Goal: Task Accomplishment & Management: Manage account settings

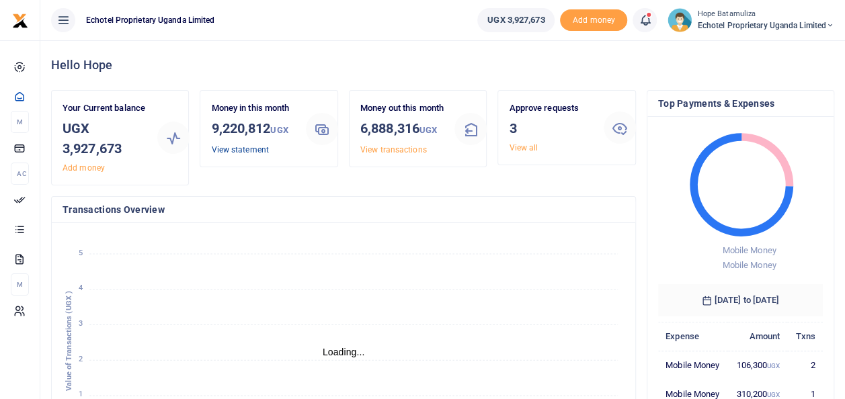
scroll to position [11, 11]
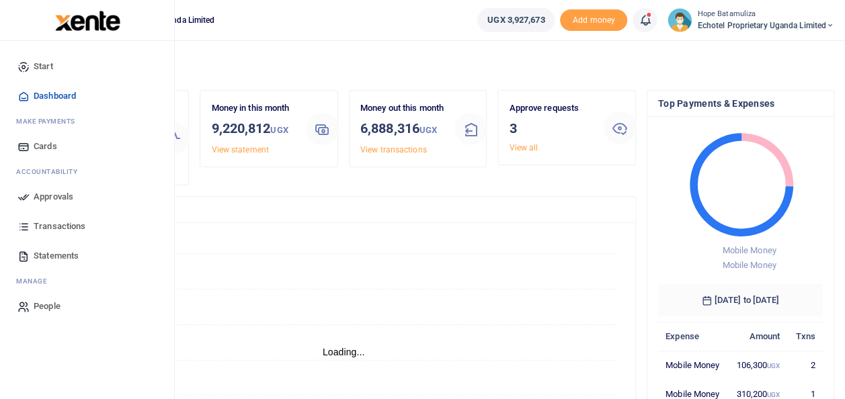
click at [59, 192] on span "Approvals" at bounding box center [54, 196] width 40 height 13
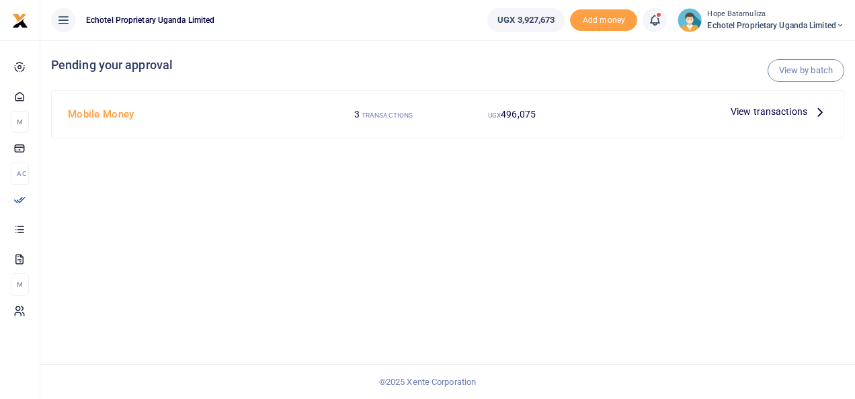
click at [823, 112] on icon at bounding box center [820, 111] width 15 height 15
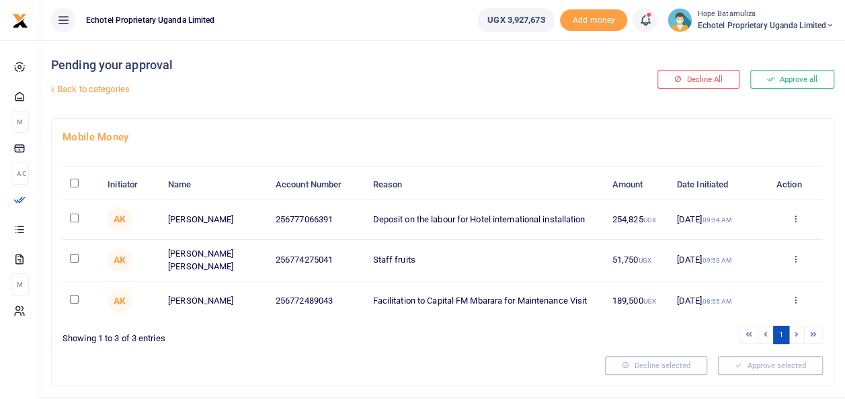
click at [74, 297] on input "checkbox" at bounding box center [74, 299] width 9 height 9
checkbox input "true"
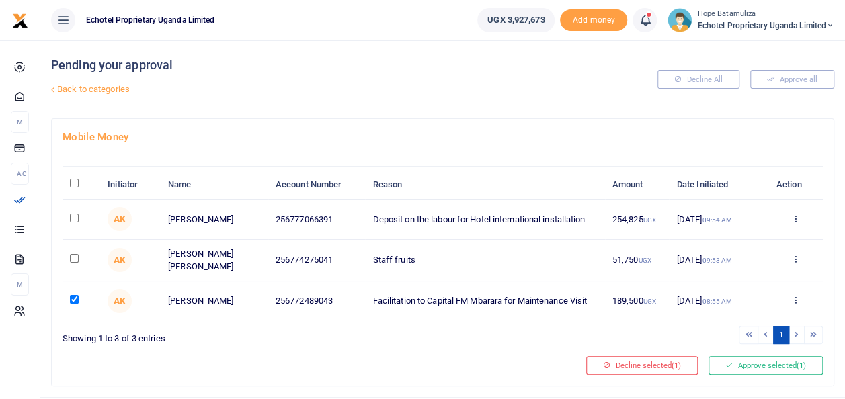
click at [73, 259] on input "checkbox" at bounding box center [74, 258] width 9 height 9
checkbox input "true"
click at [79, 214] on td at bounding box center [82, 220] width 38 height 40
click at [762, 365] on button "Approve selected (2)" at bounding box center [765, 365] width 114 height 19
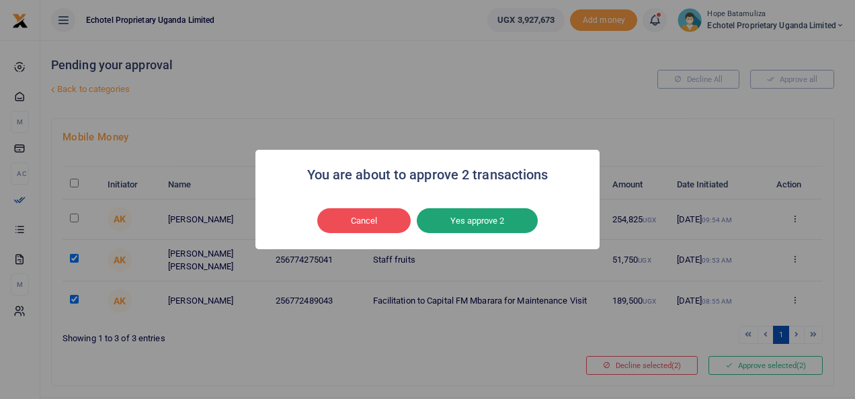
click at [474, 219] on button "Yes approve 2" at bounding box center [477, 221] width 121 height 26
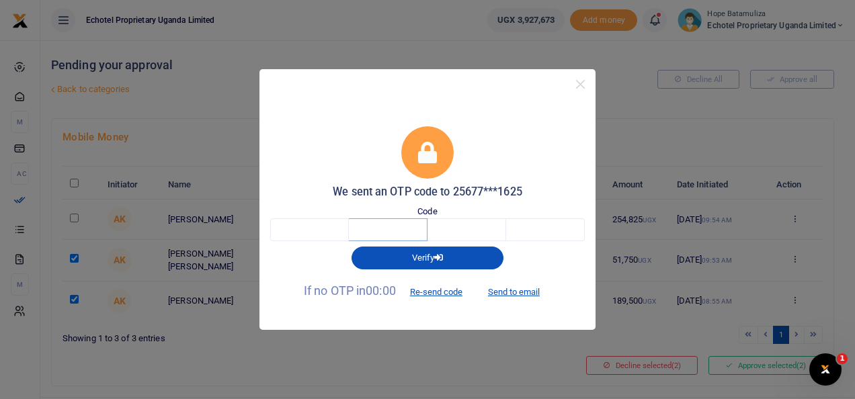
click at [355, 236] on input "text" at bounding box center [388, 229] width 79 height 23
click at [337, 228] on input "text" at bounding box center [309, 229] width 79 height 23
type input "2"
type input "4"
type input "1"
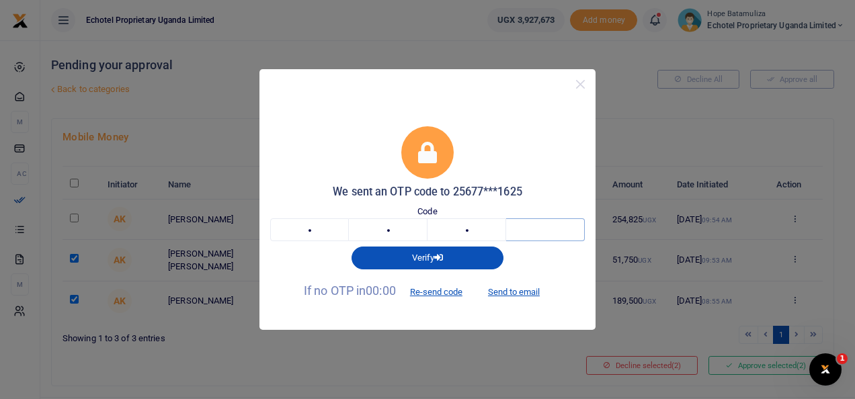
type input "3"
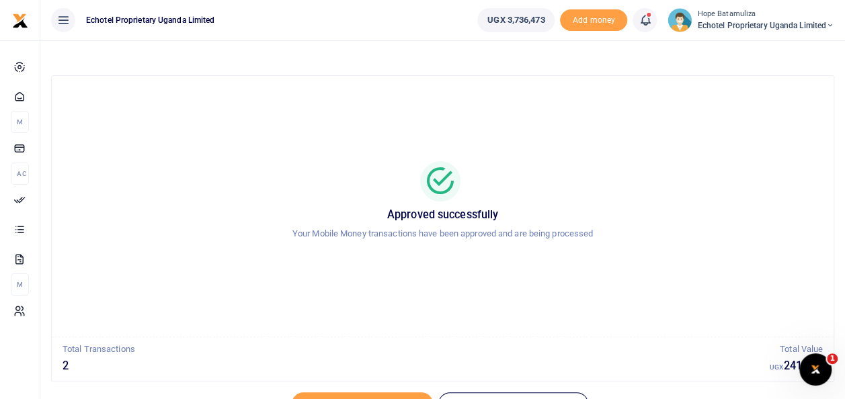
click at [831, 26] on icon at bounding box center [830, 25] width 8 height 9
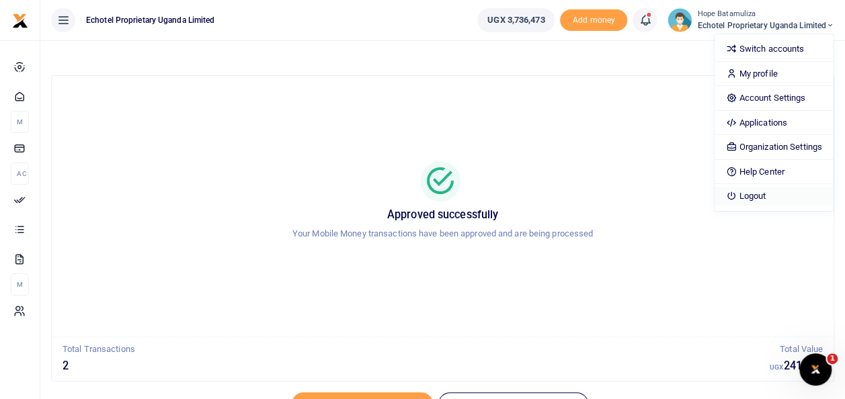
click at [761, 196] on link "Logout" at bounding box center [773, 196] width 118 height 19
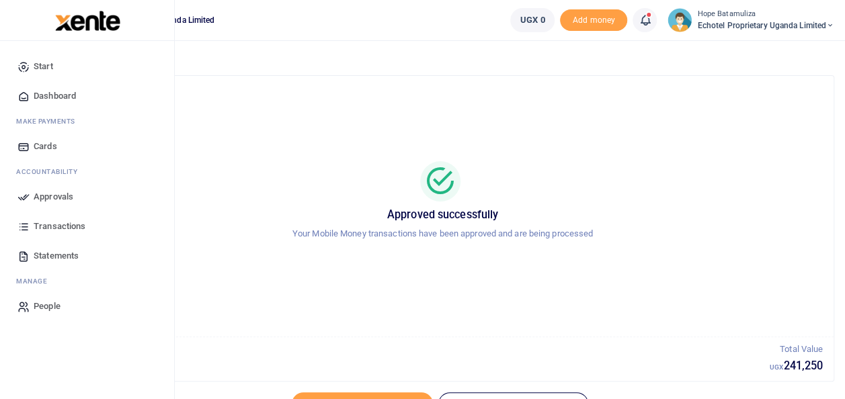
click at [49, 196] on span "Approvals" at bounding box center [54, 196] width 40 height 13
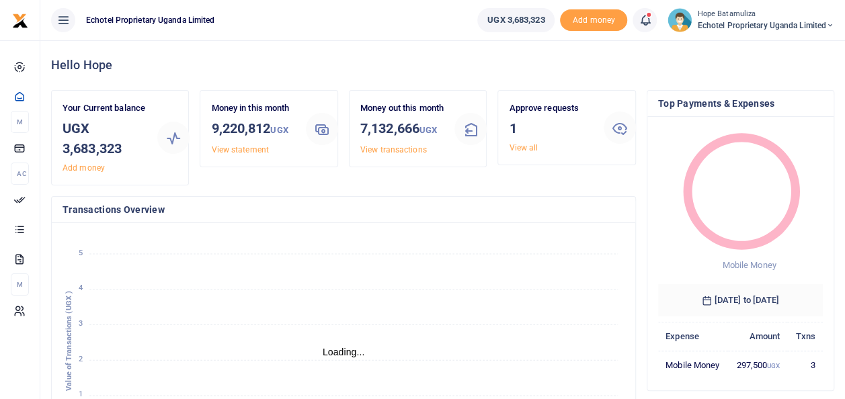
scroll to position [11, 11]
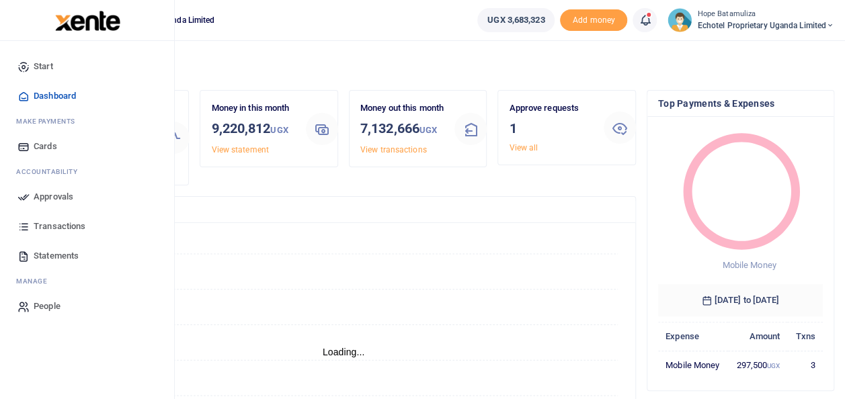
click at [52, 193] on span "Approvals" at bounding box center [54, 196] width 40 height 13
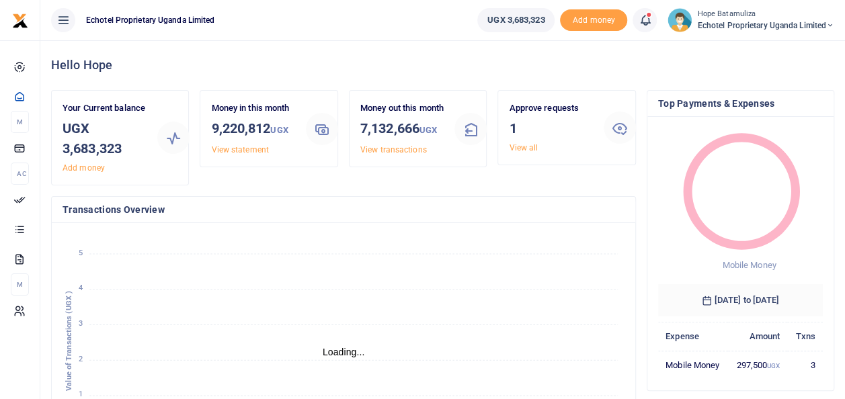
click at [516, 130] on h3 "1" at bounding box center [551, 128] width 84 height 20
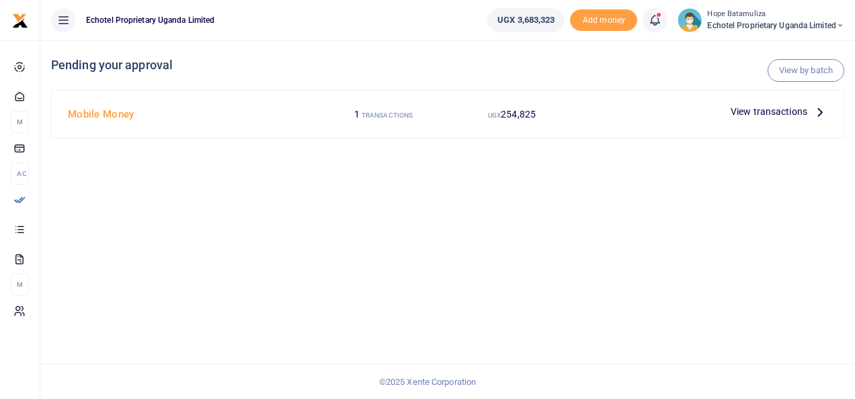
click at [821, 110] on icon at bounding box center [820, 111] width 15 height 15
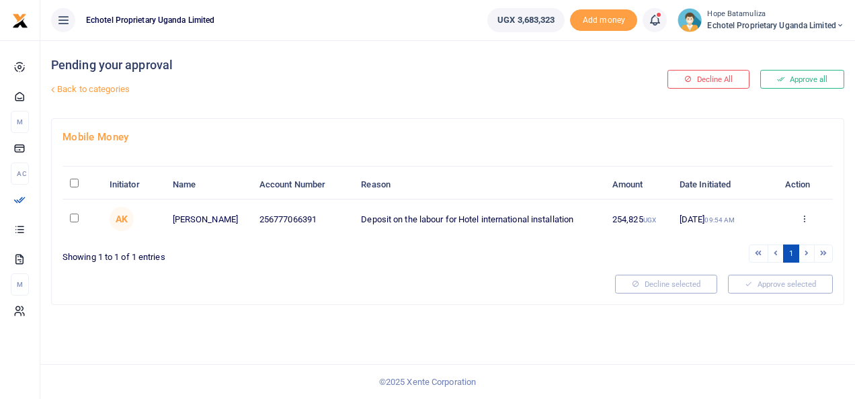
click at [75, 215] on input "checkbox" at bounding box center [74, 218] width 9 height 9
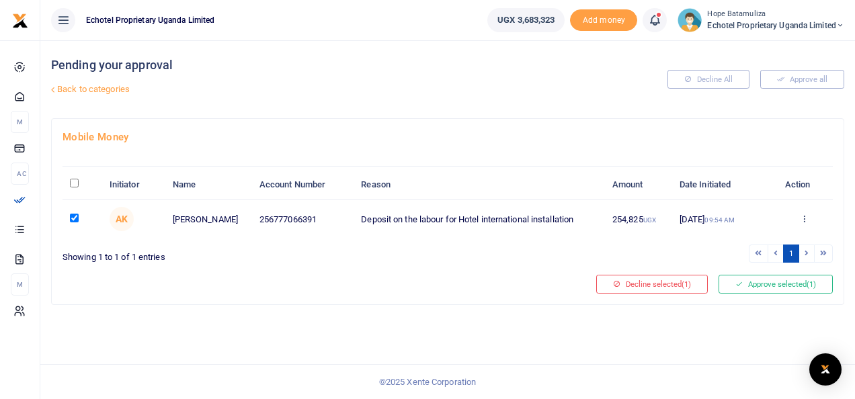
click at [75, 215] on input "checkbox" at bounding box center [74, 218] width 9 height 9
checkbox input "false"
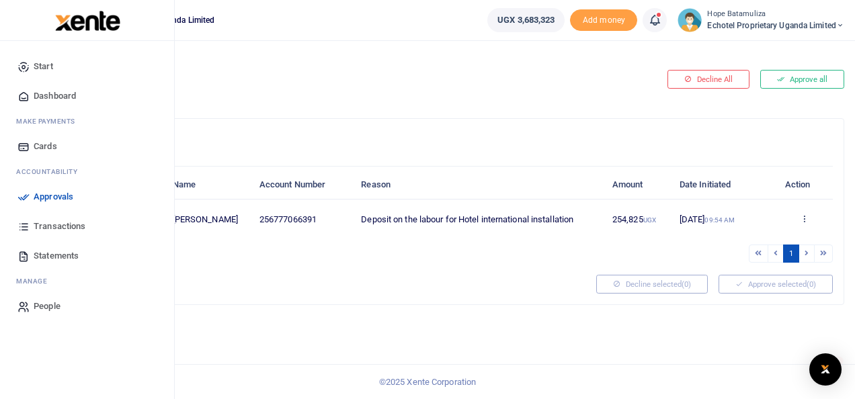
click at [54, 226] on span "Transactions" at bounding box center [60, 226] width 52 height 13
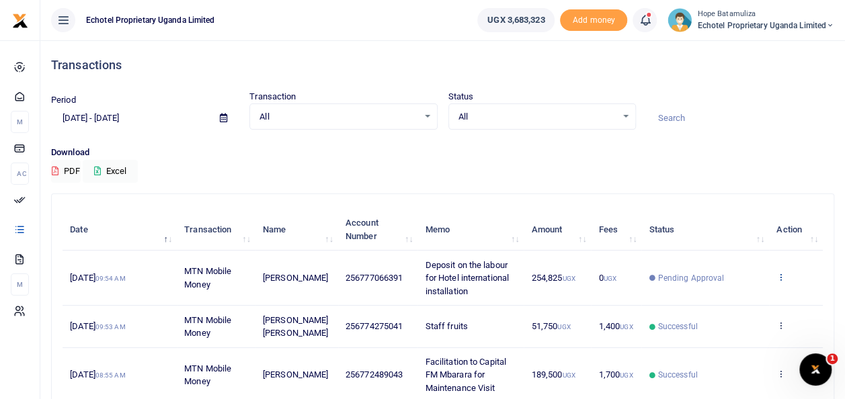
click at [782, 272] on icon at bounding box center [780, 276] width 9 height 9
click at [736, 294] on link "View details" at bounding box center [732, 299] width 106 height 19
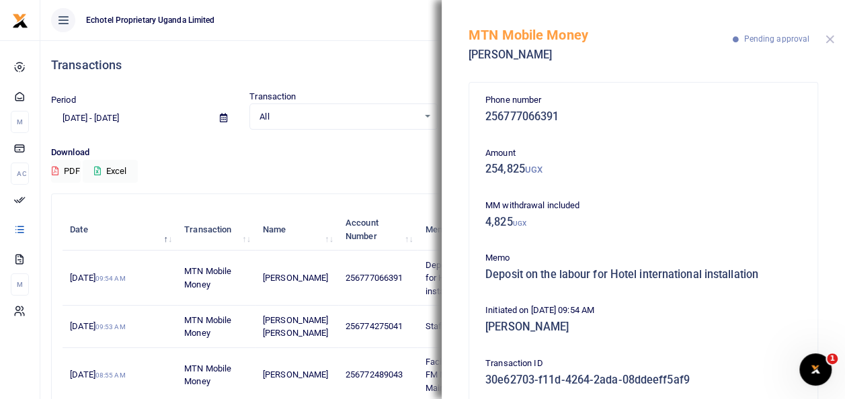
click at [832, 38] on button "Close" at bounding box center [829, 39] width 9 height 9
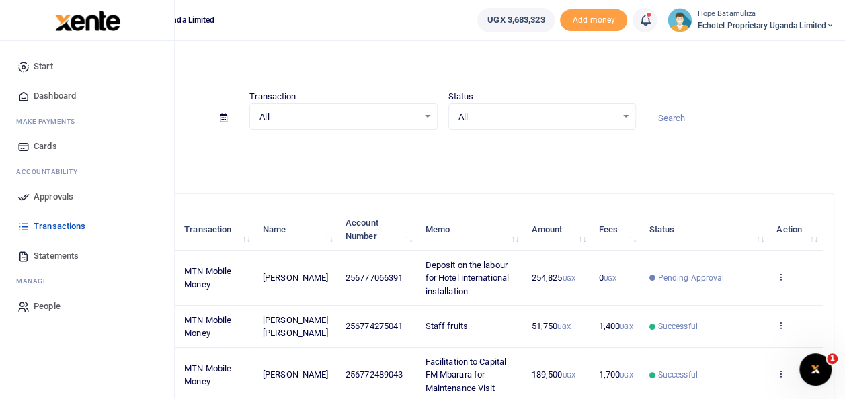
click at [56, 188] on link "Approvals" at bounding box center [87, 197] width 153 height 30
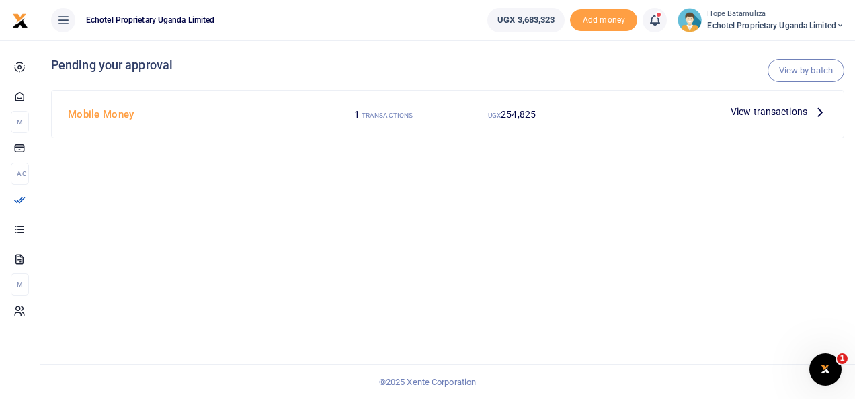
click at [818, 108] on icon at bounding box center [820, 111] width 15 height 15
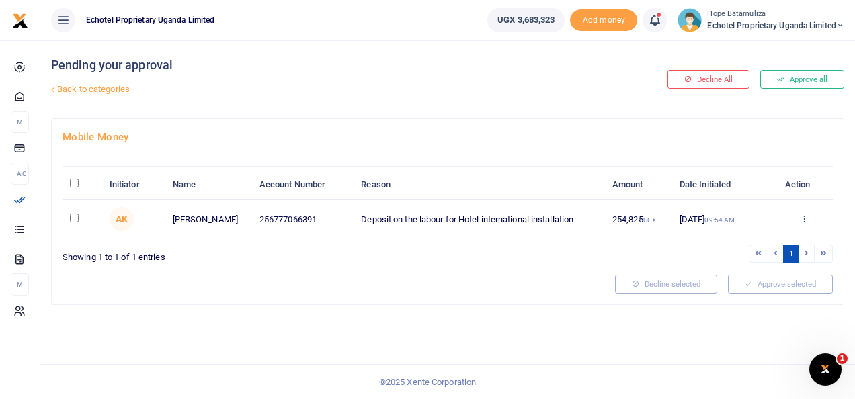
click at [73, 216] on input "checkbox" at bounding box center [74, 218] width 9 height 9
checkbox input "true"
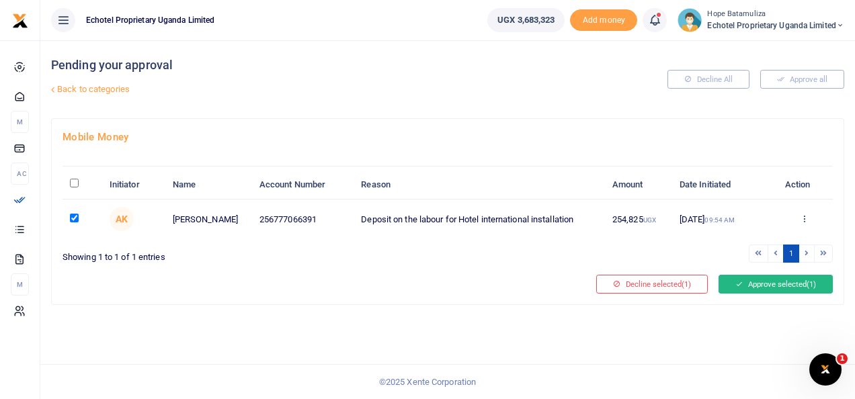
click at [747, 284] on button "Approve selected (1)" at bounding box center [775, 284] width 114 height 19
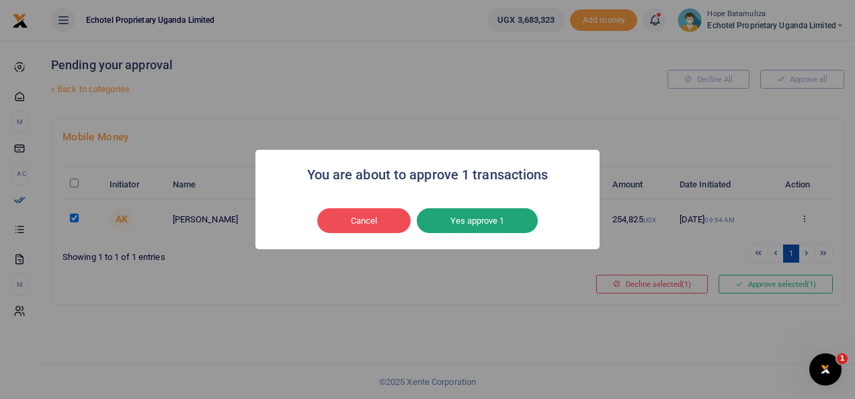
click at [459, 223] on button "Yes approve 1" at bounding box center [477, 221] width 121 height 26
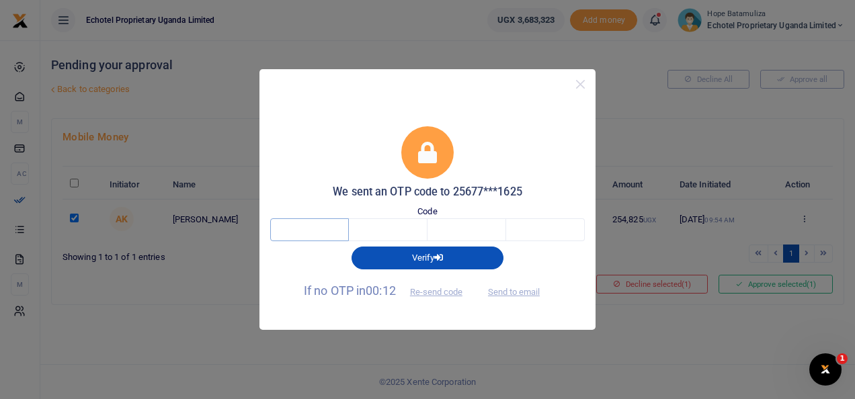
click at [313, 226] on input "text" at bounding box center [309, 229] width 79 height 23
type input "2"
type input "3"
type input "5"
type input "2"
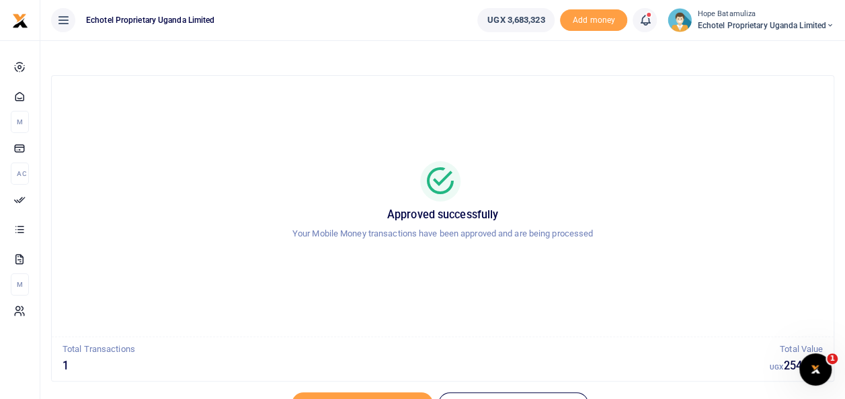
click at [823, 22] on span "Echotel Proprietary Uganda Limited" at bounding box center [765, 25] width 137 height 12
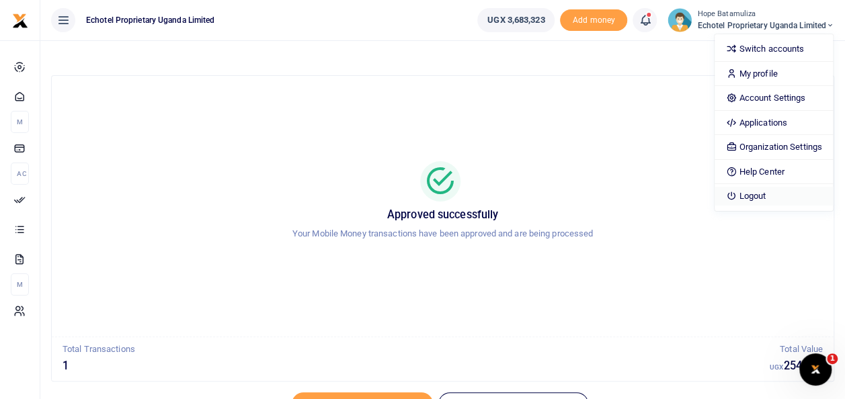
click at [747, 195] on link "Logout" at bounding box center [773, 196] width 118 height 19
